Goal: Check status: Check status

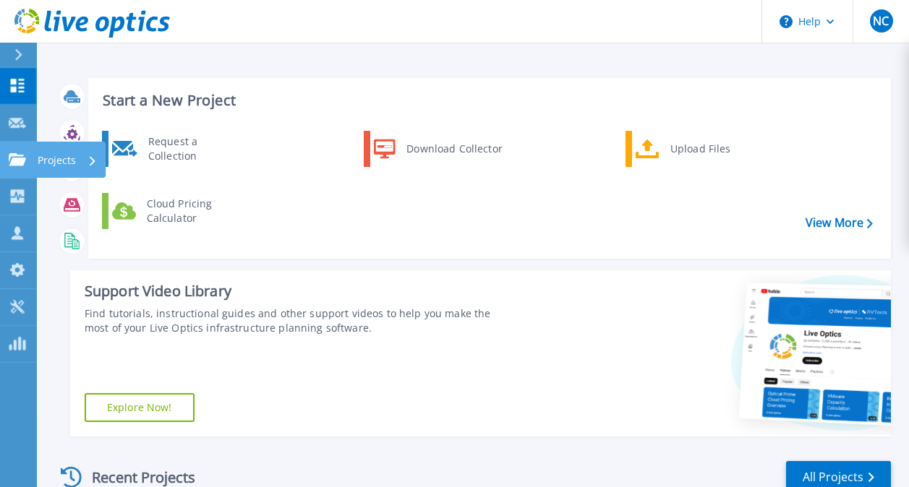
click at [18, 158] on icon at bounding box center [17, 159] width 17 height 12
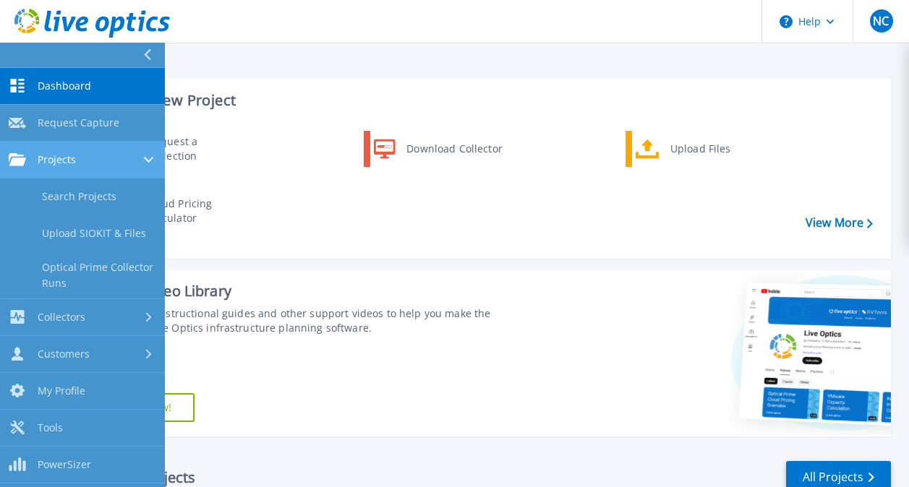
click at [56, 158] on span "Projects" at bounding box center [57, 159] width 38 height 13
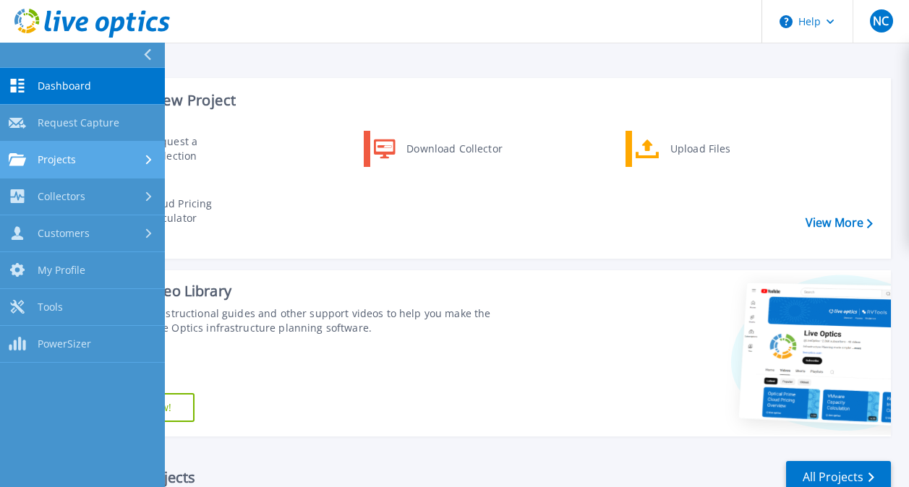
click at [56, 158] on span "Projects" at bounding box center [57, 159] width 38 height 13
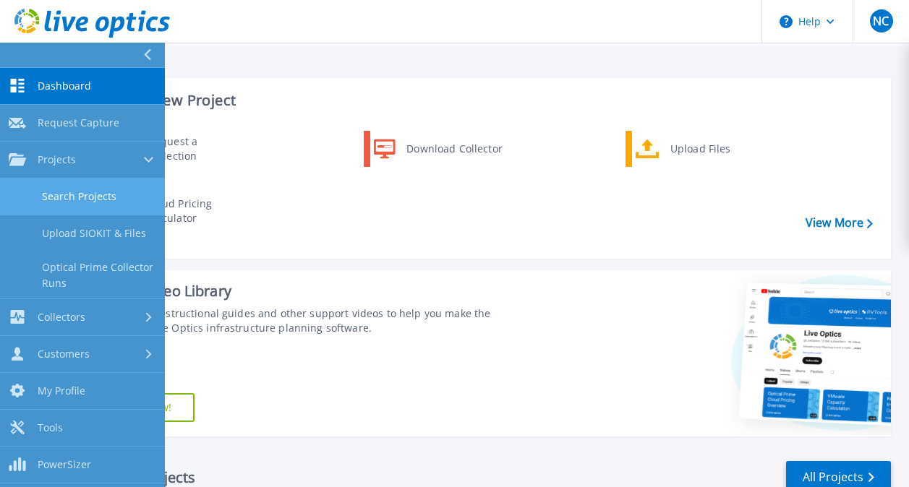
click at [85, 190] on link "Search Projects" at bounding box center [82, 197] width 165 height 37
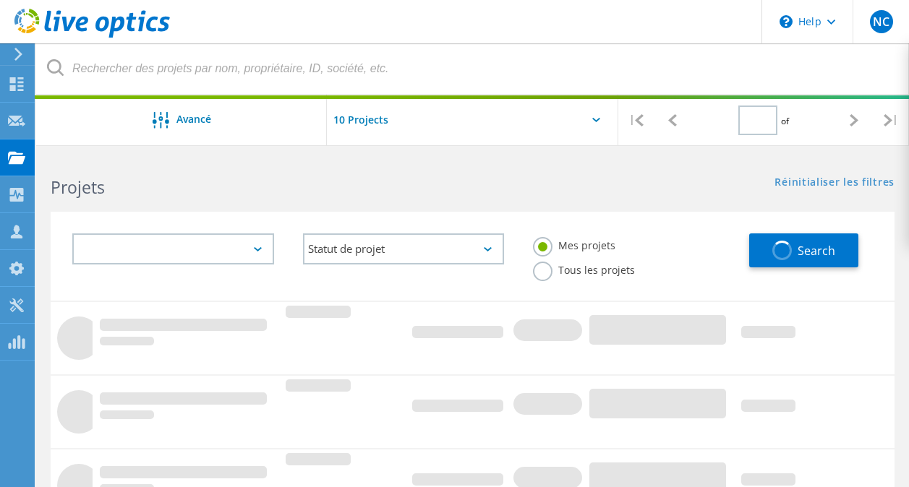
type input "1"
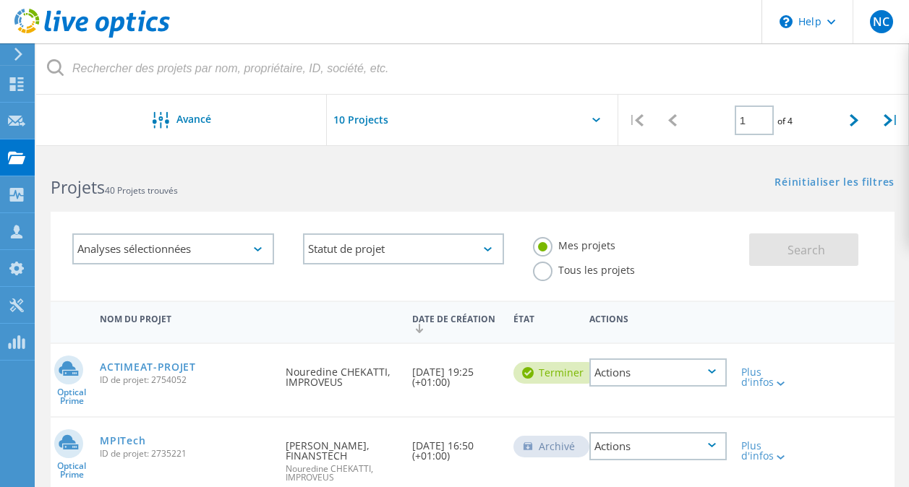
scroll to position [146, 0]
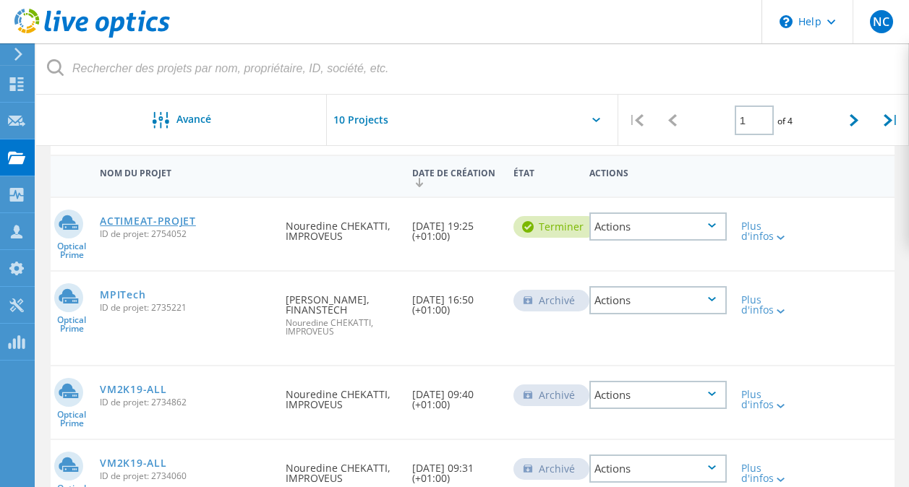
click at [150, 223] on link "ACTIMEAT-PROJET" at bounding box center [148, 221] width 96 height 10
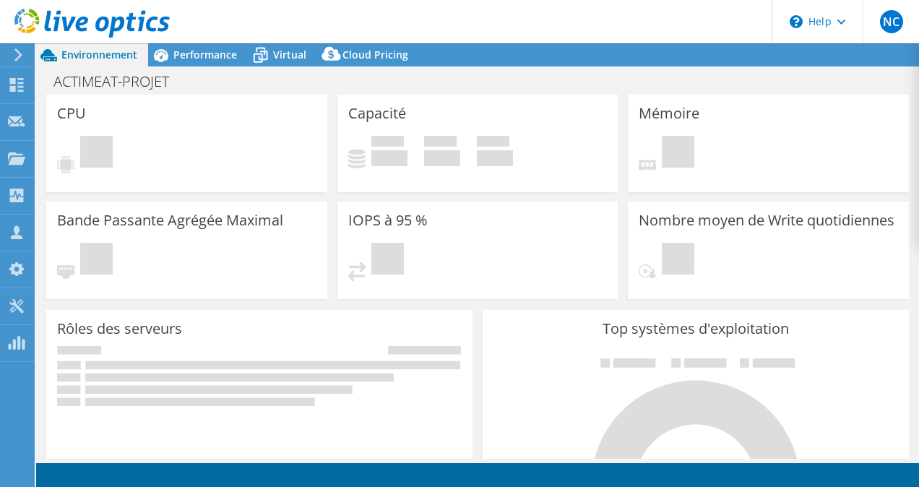
select select "EUFrankfurt"
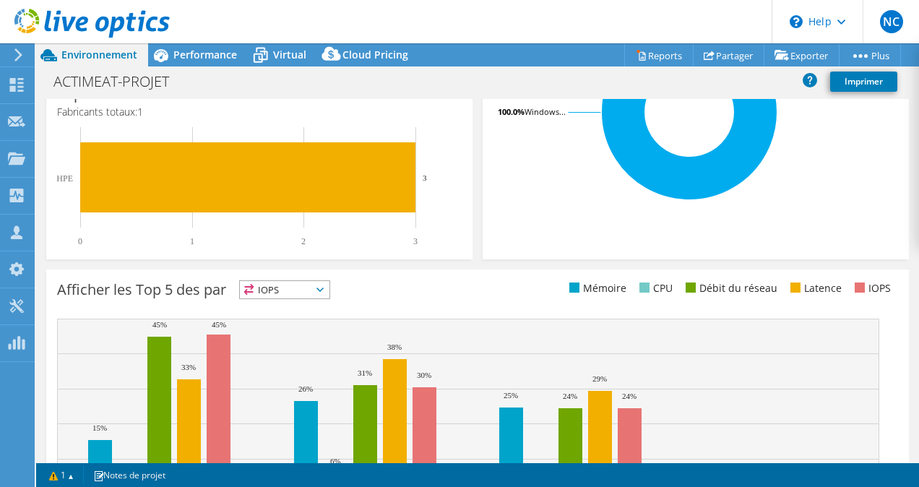
scroll to position [533, 0]
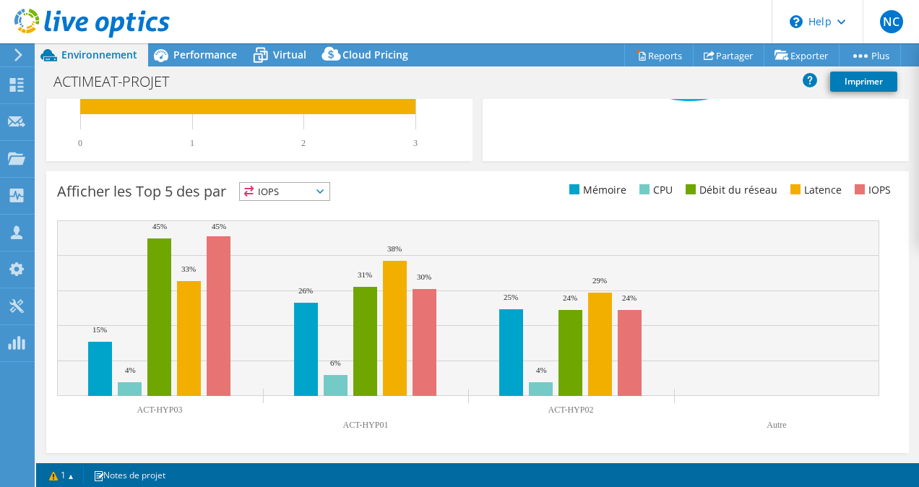
click at [326, 194] on span "IOPS" at bounding box center [285, 191] width 90 height 17
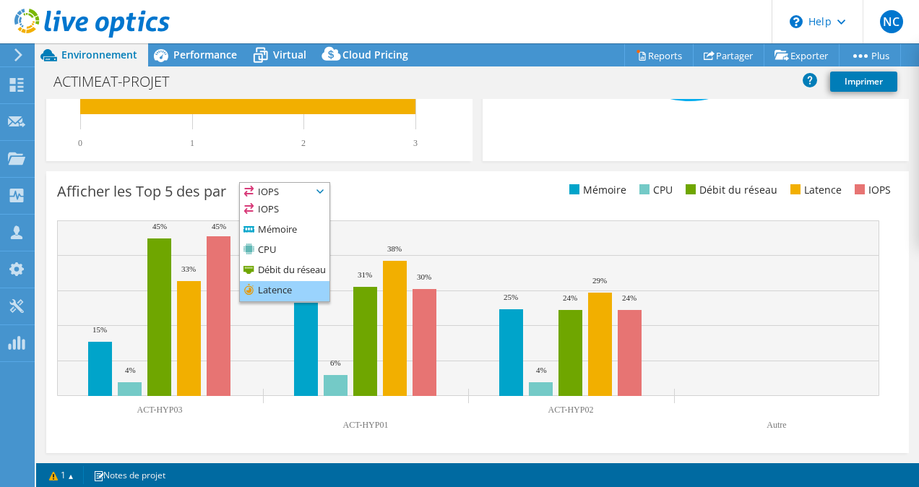
click at [290, 281] on li "Latence" at bounding box center [285, 291] width 90 height 20
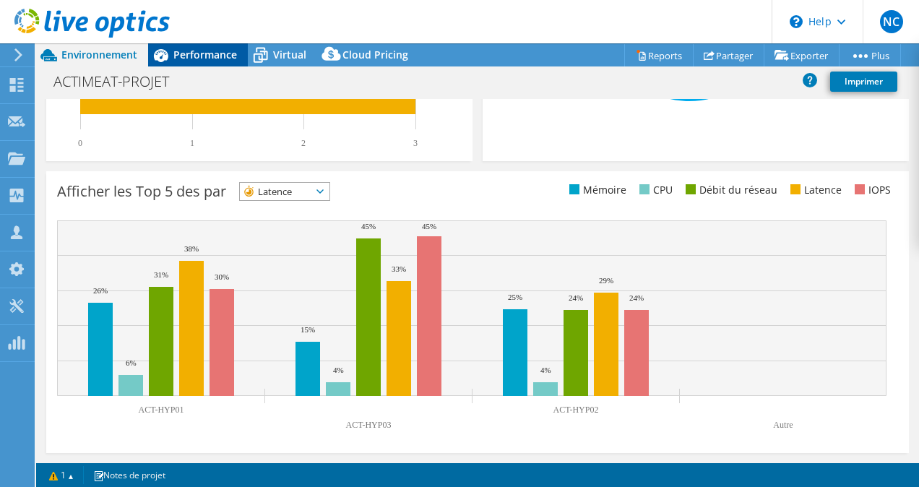
click at [203, 59] on span "Performance" at bounding box center [205, 55] width 64 height 14
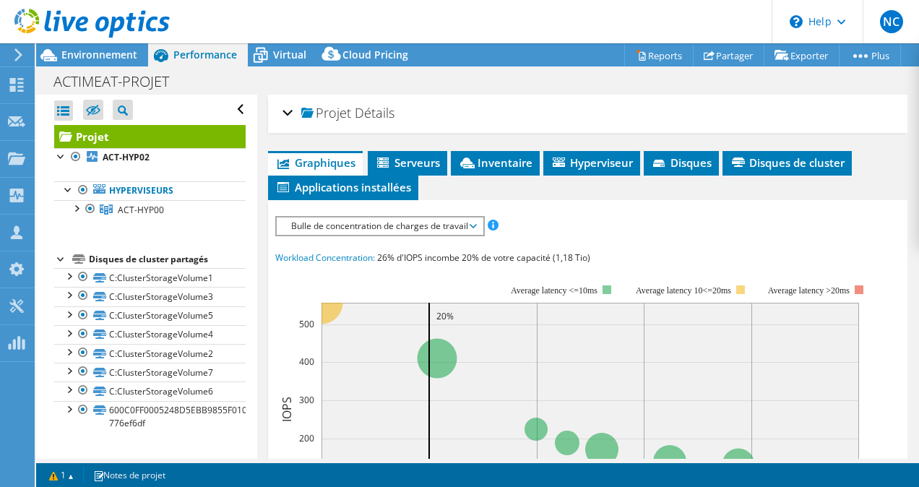
scroll to position [0, 0]
click at [392, 218] on span "Bulle de concentration de charges de travail" at bounding box center [380, 226] width 192 height 17
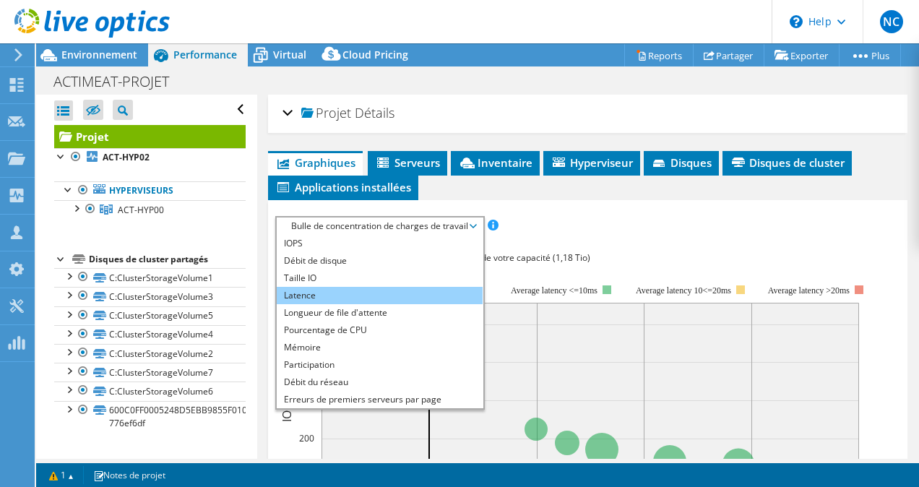
click at [340, 296] on li "Latence" at bounding box center [380, 295] width 206 height 17
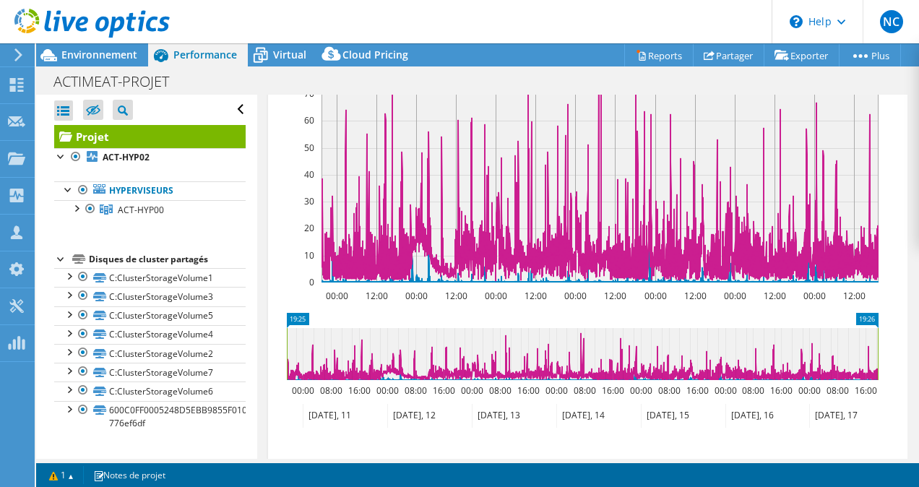
scroll to position [141, 0]
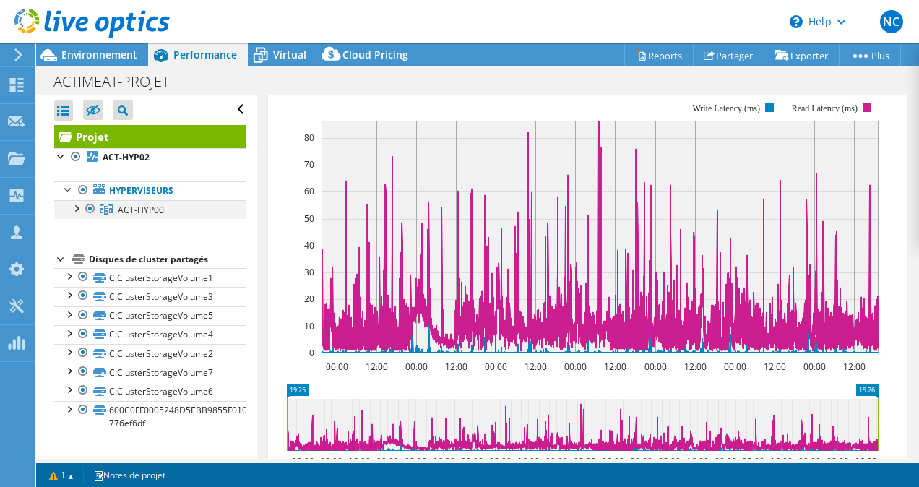
click at [74, 206] on div at bounding box center [76, 207] width 14 height 14
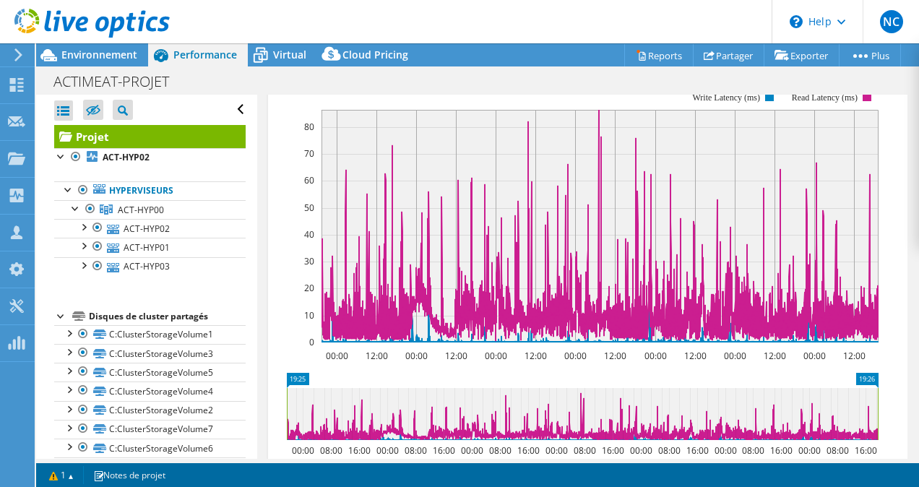
scroll to position [151, 0]
